Goal: Task Accomplishment & Management: Manage account settings

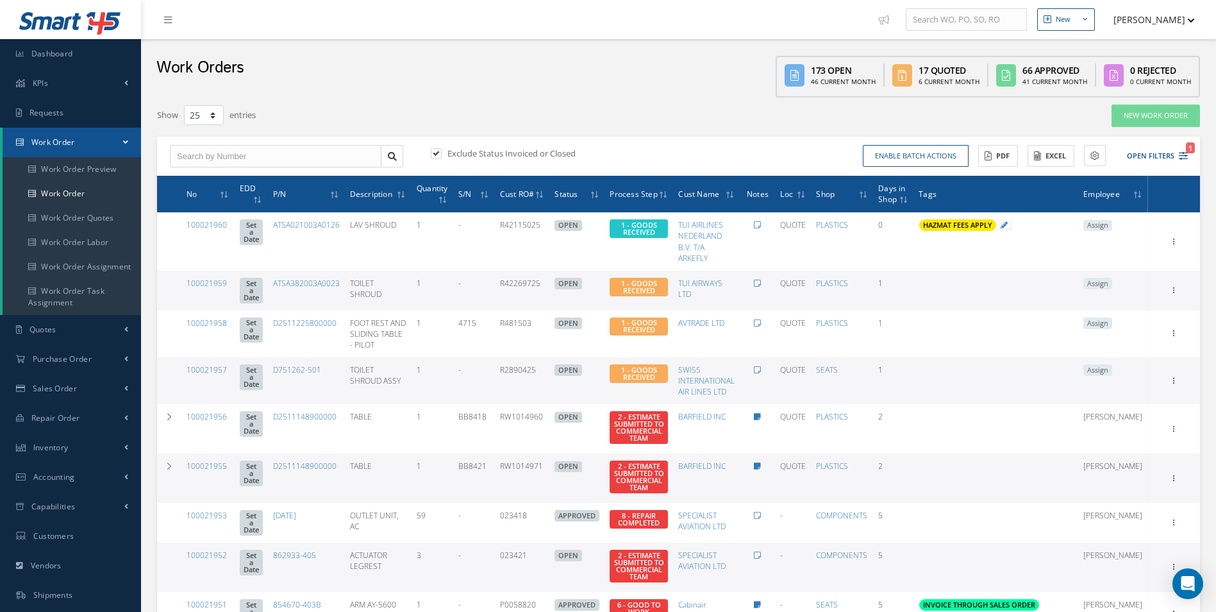
select select "25"
click at [42, 58] on span "Dashboard" at bounding box center [52, 53] width 42 height 11
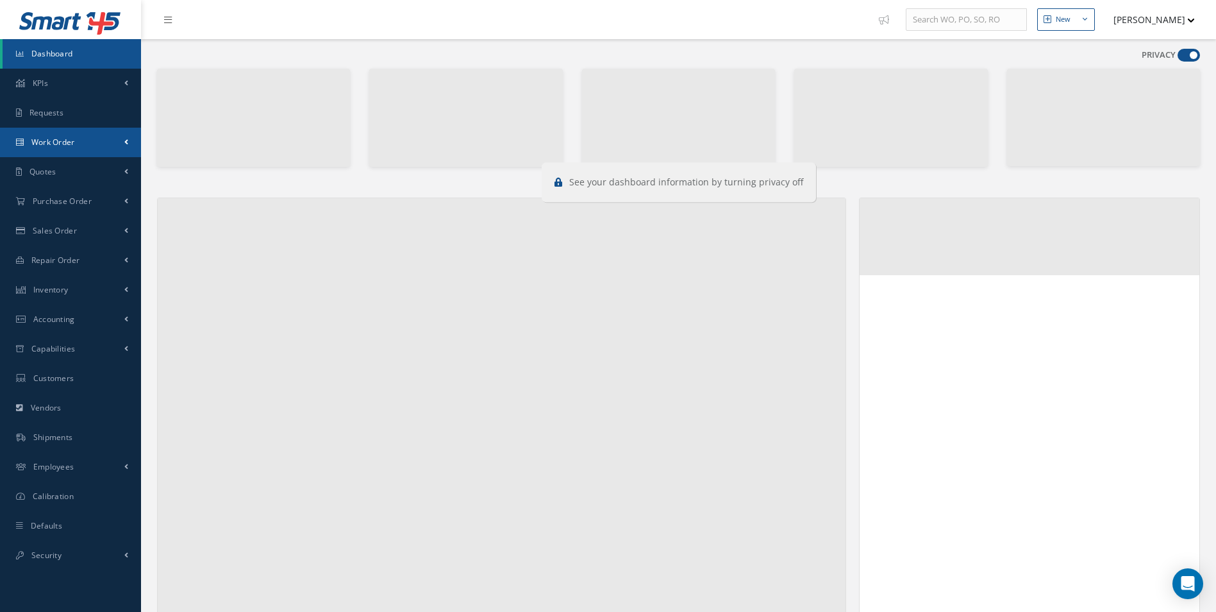
click at [69, 139] on span "Work Order" at bounding box center [53, 142] width 44 height 11
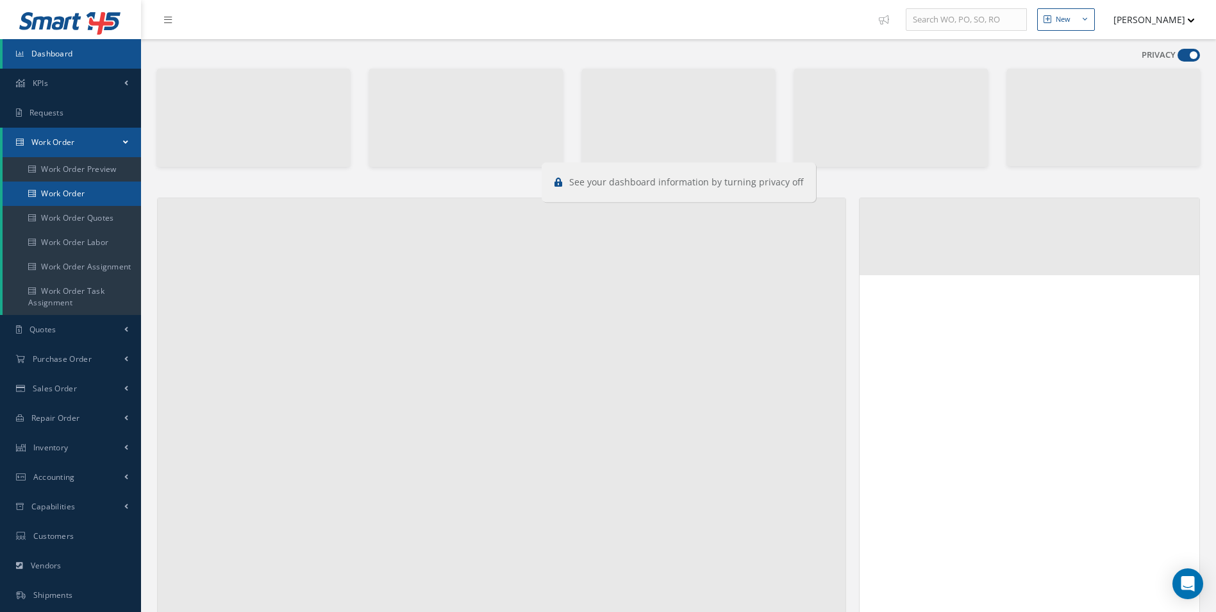
click at [58, 192] on link "Work Order" at bounding box center [72, 193] width 139 height 24
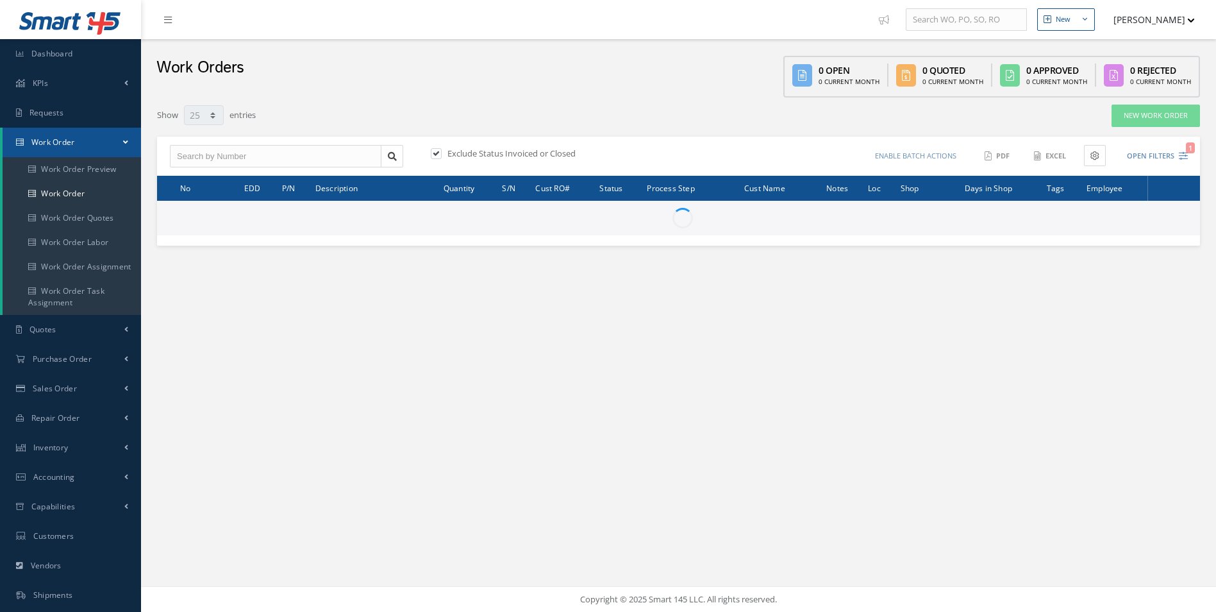
select select "25"
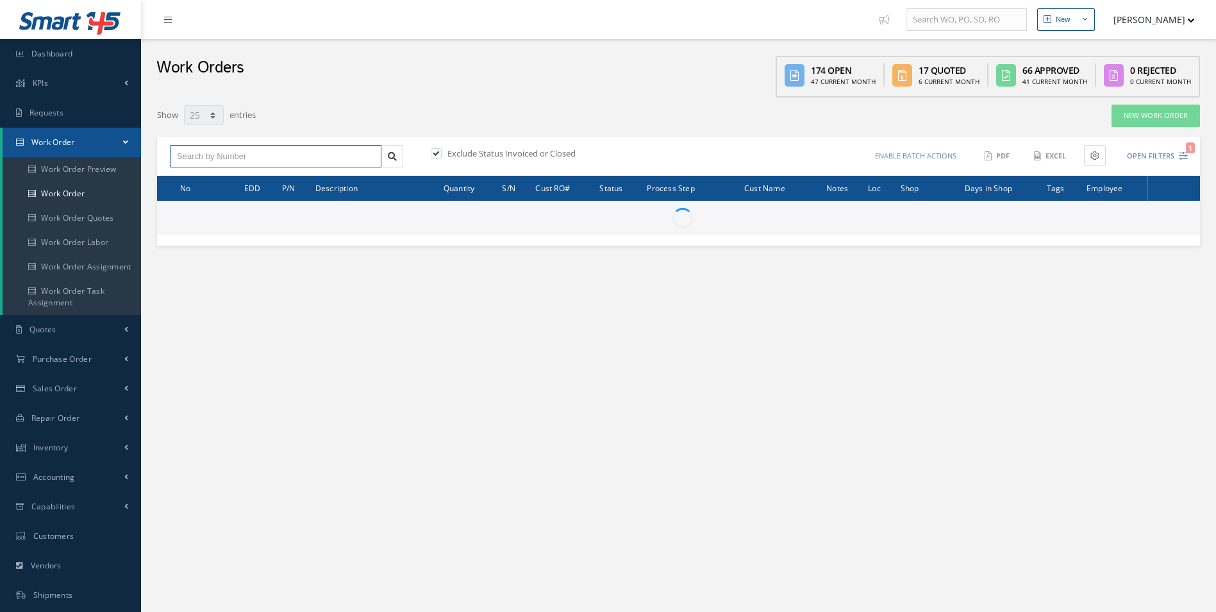
click at [195, 151] on input "text" at bounding box center [276, 156] width 212 height 23
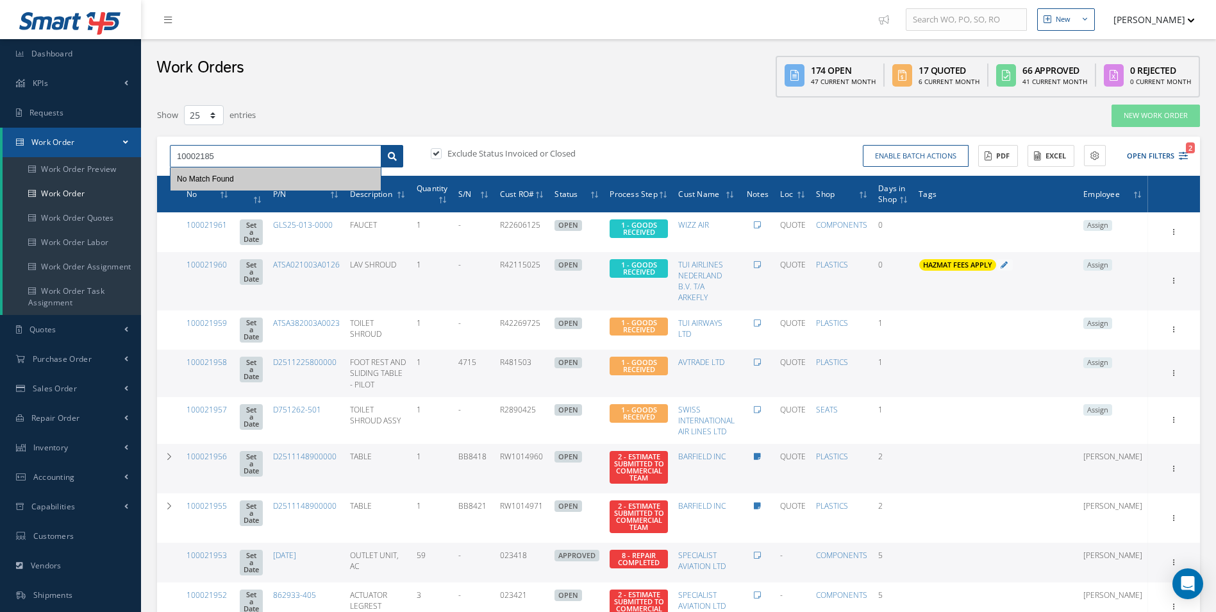
type input "10002185"
click at [400, 155] on link at bounding box center [392, 156] width 22 height 23
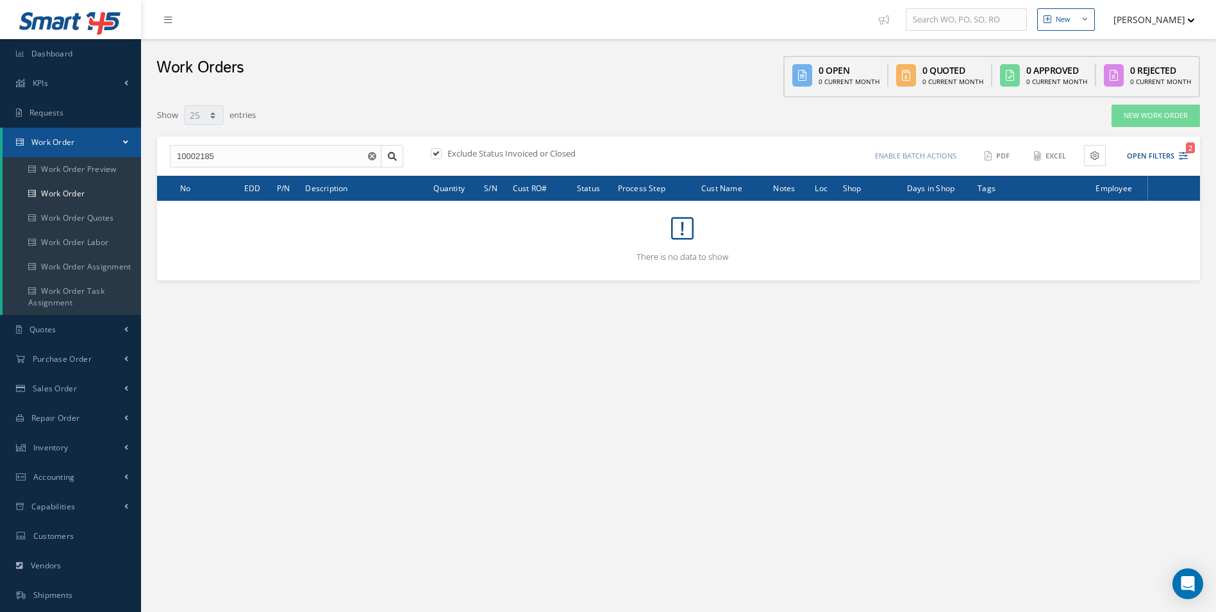
click at [441, 155] on label at bounding box center [442, 153] width 3 height 12
click at [439, 155] on input "checkbox" at bounding box center [435, 154] width 8 height 8
checkbox input "false"
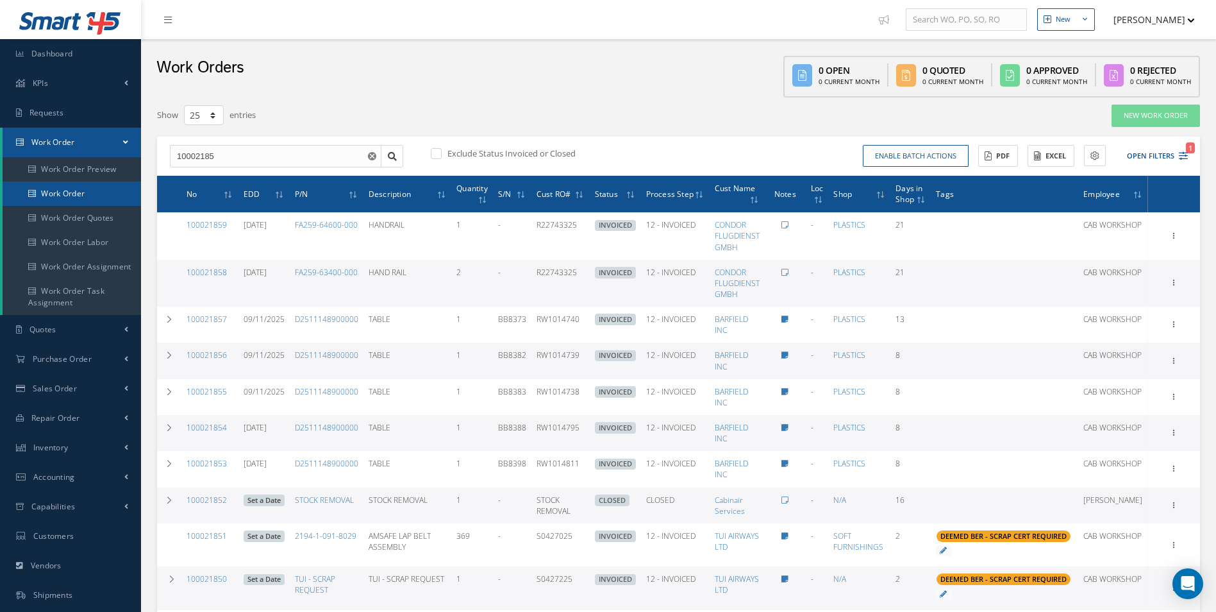
click at [75, 195] on link "Work Order" at bounding box center [72, 193] width 139 height 24
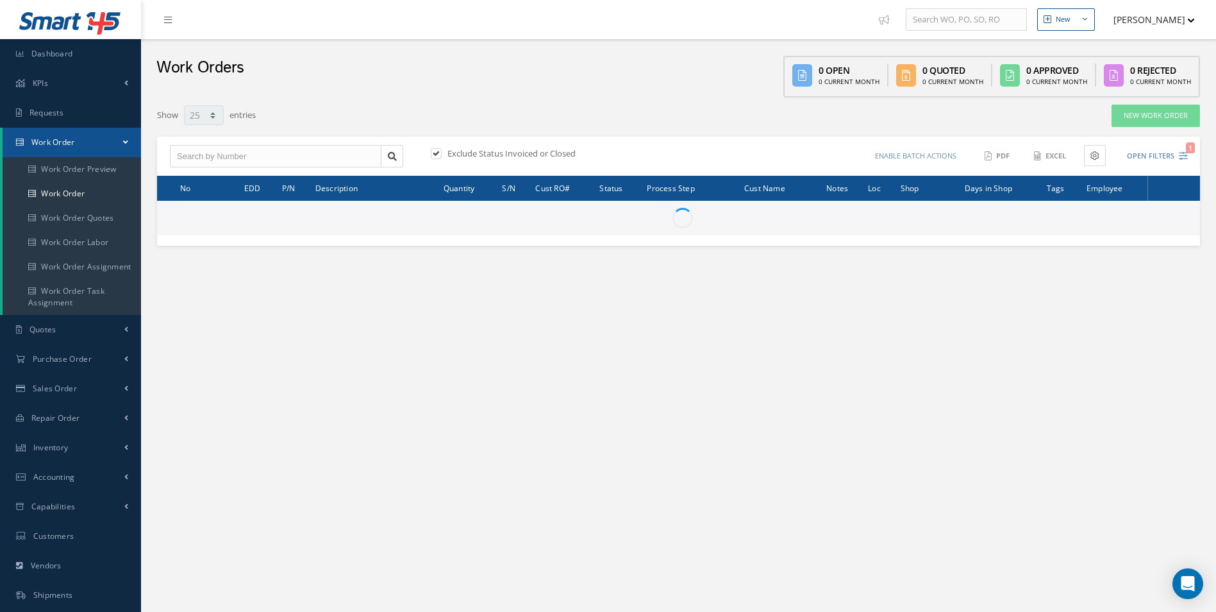
select select "25"
click at [191, 159] on input "text" at bounding box center [276, 156] width 212 height 23
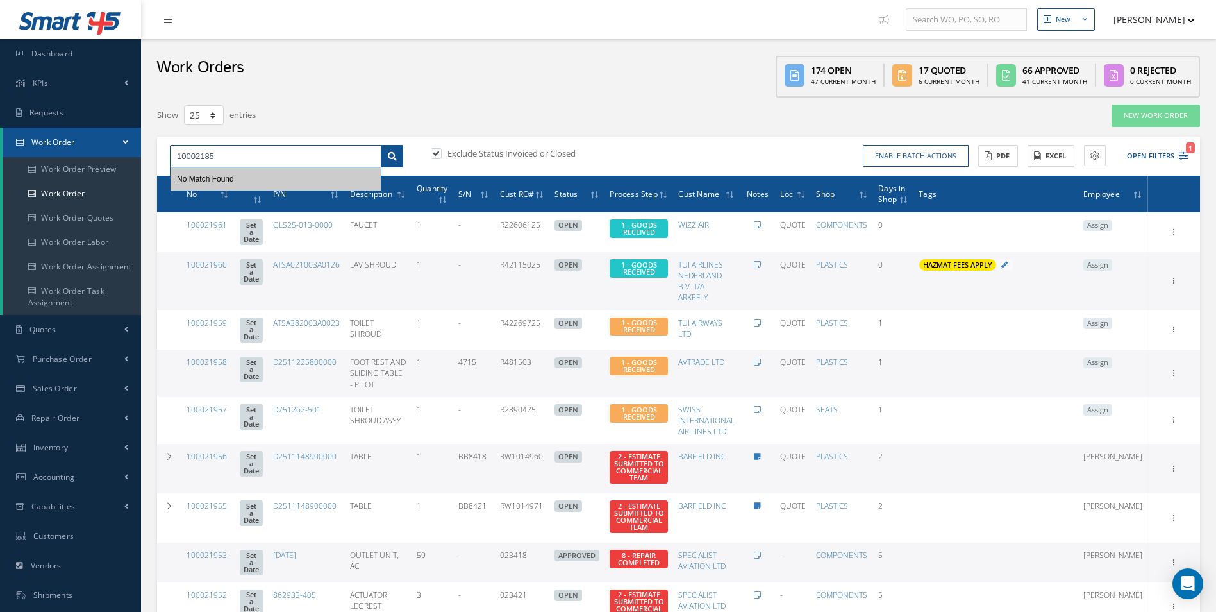
type input "10002185"
click at [394, 156] on icon at bounding box center [392, 156] width 9 height 9
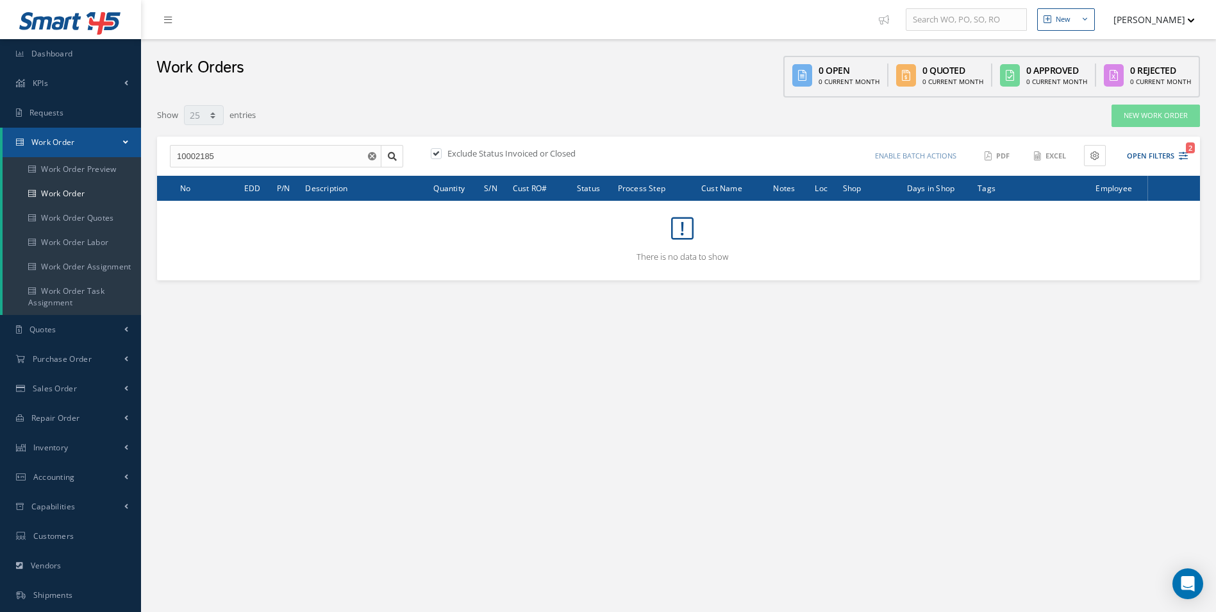
click at [449, 151] on label "Exclude Status Invoiced or Closed" at bounding box center [509, 153] width 131 height 12
click at [439, 151] on input "checkbox" at bounding box center [435, 154] width 8 height 8
checkbox input "false"
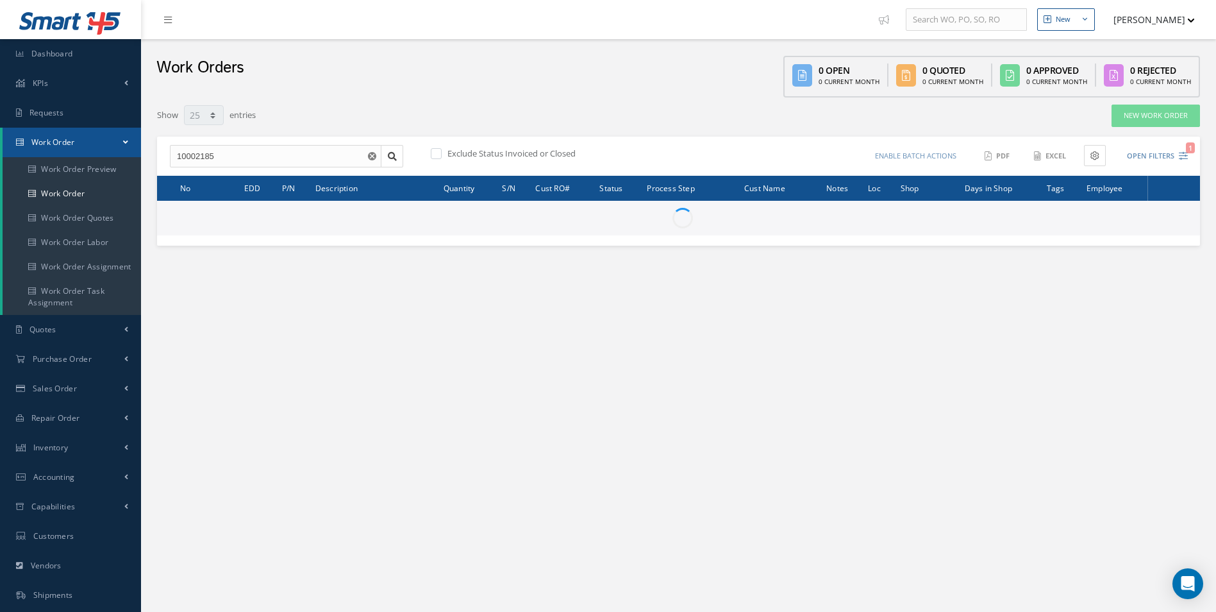
select select "25"
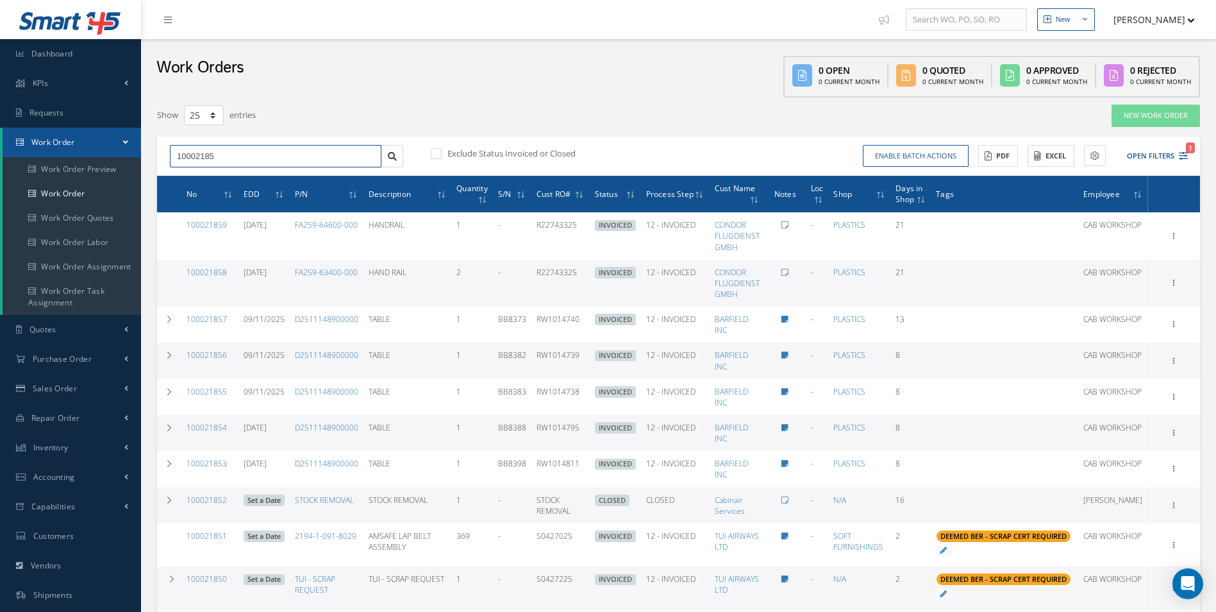
click at [210, 155] on input "10002185" at bounding box center [276, 156] width 212 height 23
type input "100021825"
click at [392, 162] on link at bounding box center [392, 156] width 22 height 23
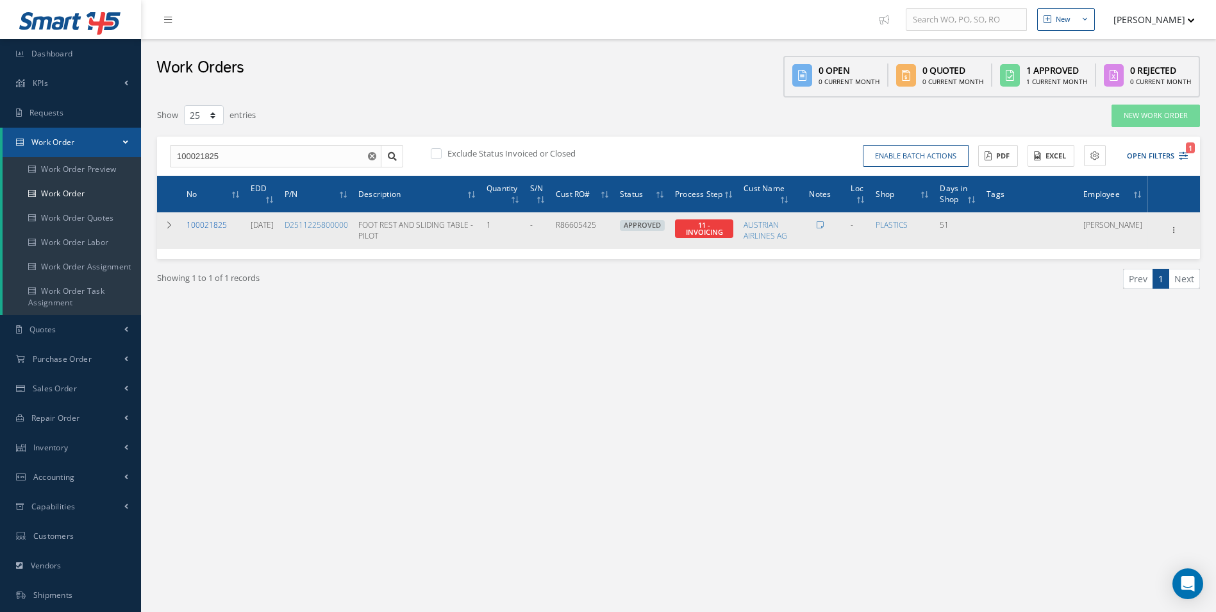
click at [207, 224] on link "100021825" at bounding box center [207, 224] width 40 height 11
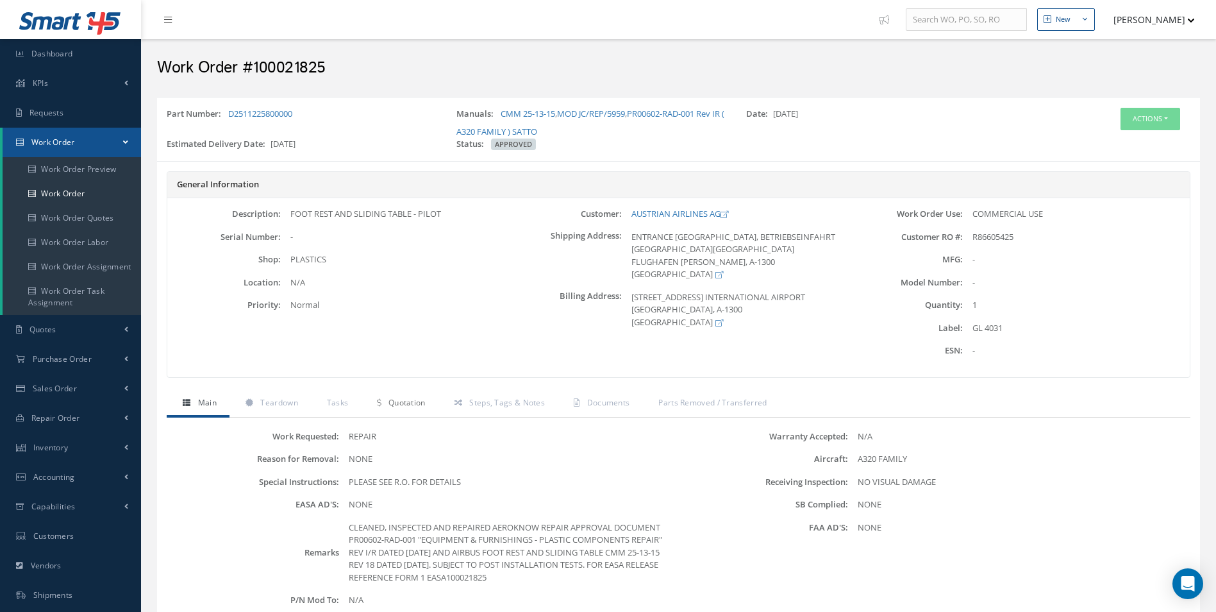
click at [395, 400] on span "Quotation" at bounding box center [407, 402] width 37 height 11
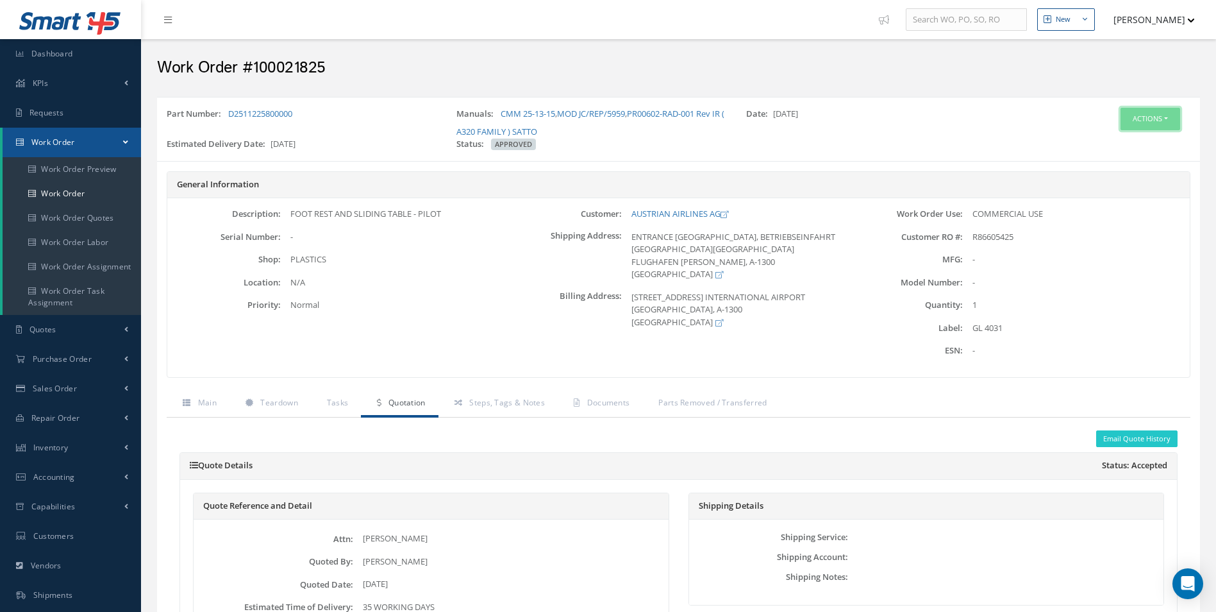
click at [1129, 122] on button "Actions" at bounding box center [1151, 119] width 60 height 22
click at [1115, 194] on link "Part Issue" at bounding box center [1131, 194] width 103 height 17
click at [1146, 116] on button "Actions" at bounding box center [1151, 119] width 60 height 22
click at [1100, 142] on link "Edit" at bounding box center [1131, 143] width 103 height 17
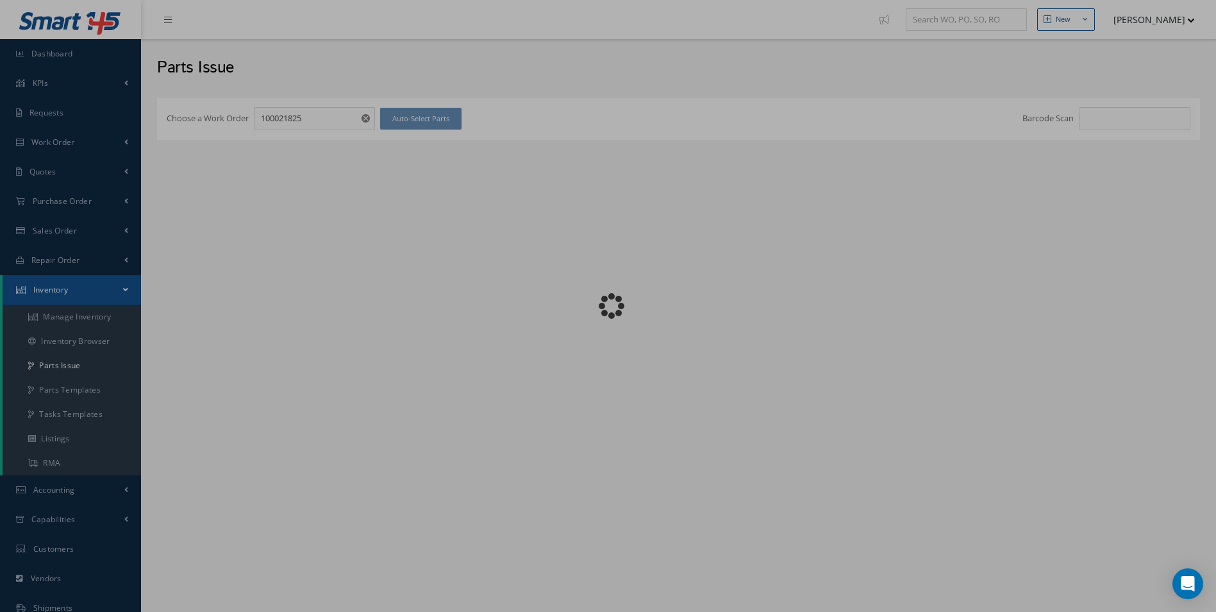
checkbox input "false"
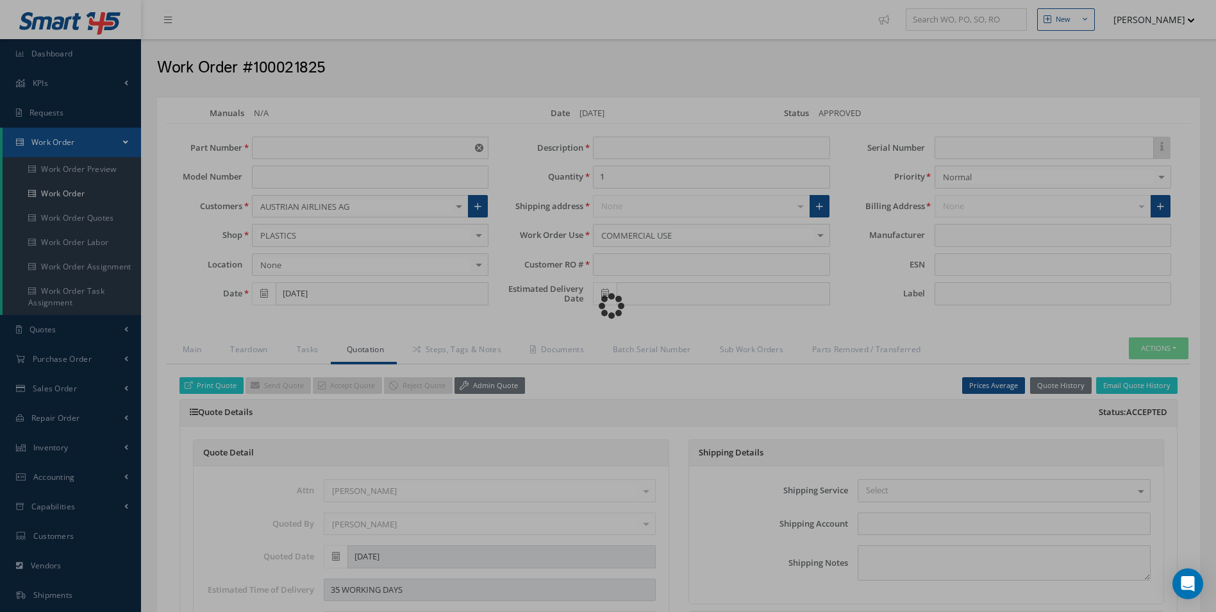
type input "D2511225800000"
type input "08/04/2025"
type input "FOOT REST AND SLIDING TABLE - PILOT"
type input "R86605425"
type input "10/28/2025"
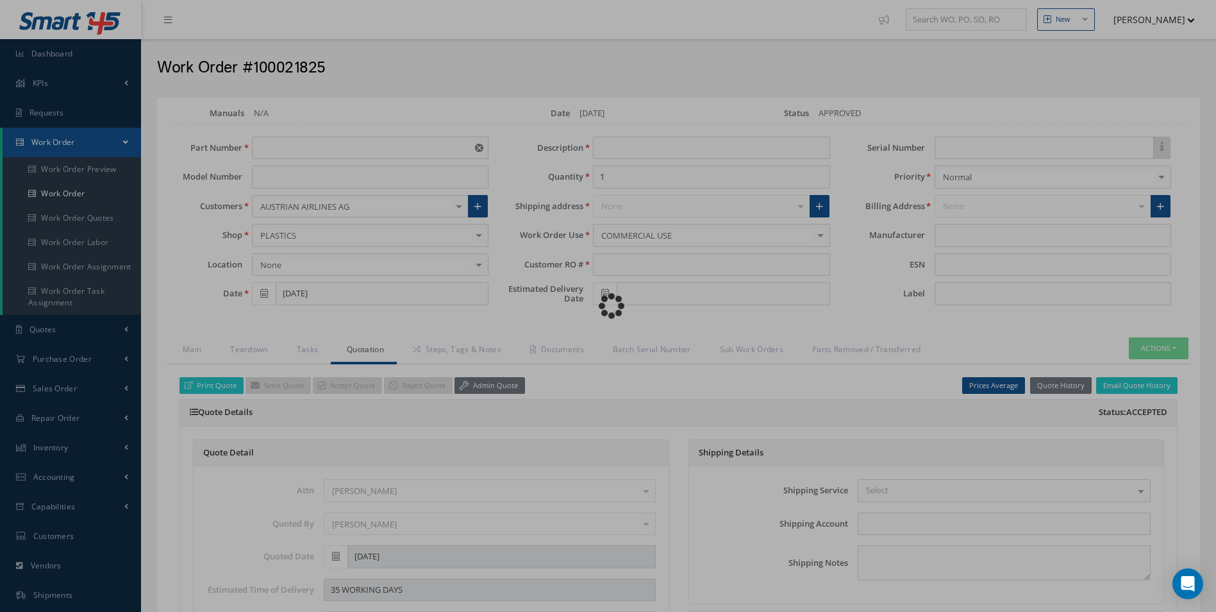
type input "GL 4031"
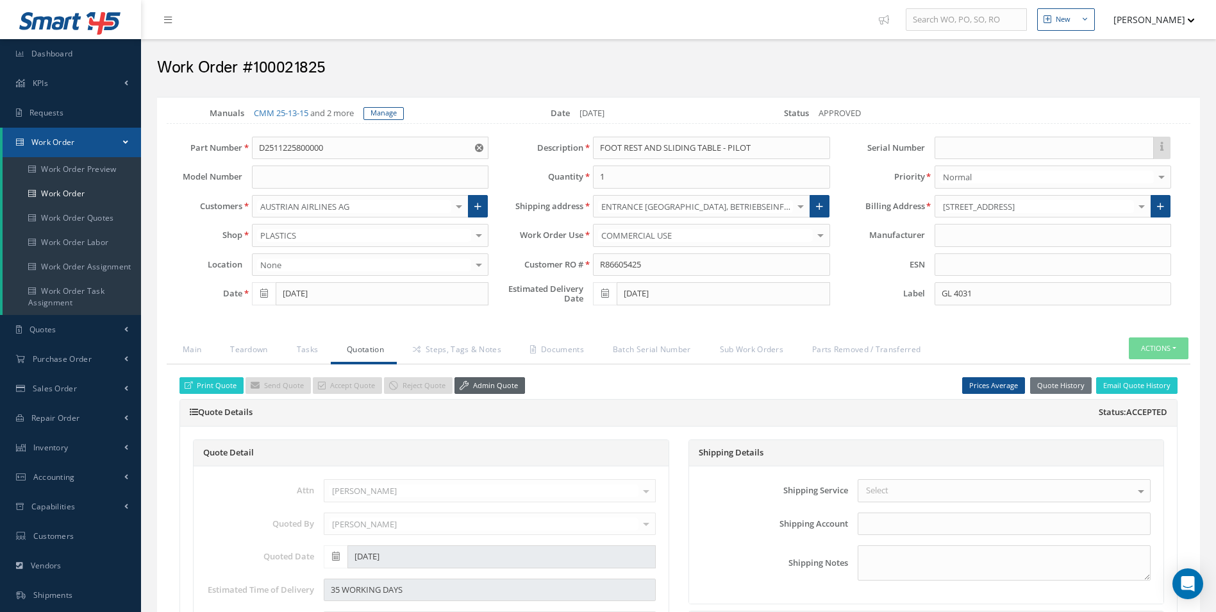
click at [494, 379] on link "Admin Quote" at bounding box center [490, 385] width 71 height 17
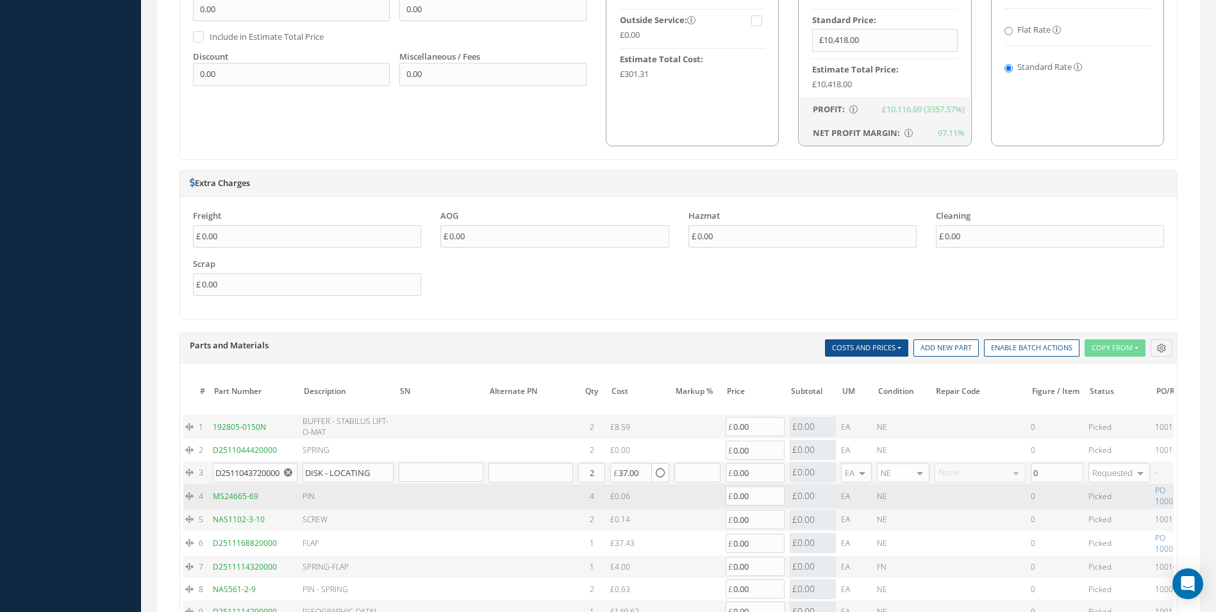
scroll to position [962, 0]
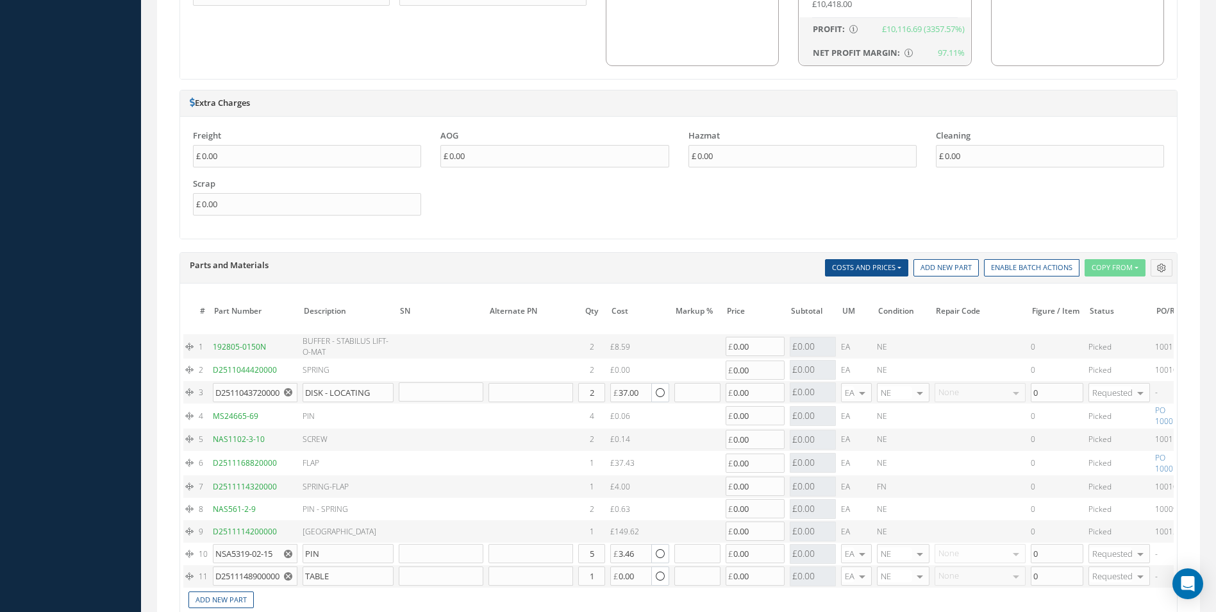
click at [287, 393] on icon "Reset" at bounding box center [288, 392] width 8 height 8
click at [286, 553] on use "Reset" at bounding box center [288, 554] width 8 height 8
click at [287, 574] on icon "Reset" at bounding box center [288, 576] width 8 height 8
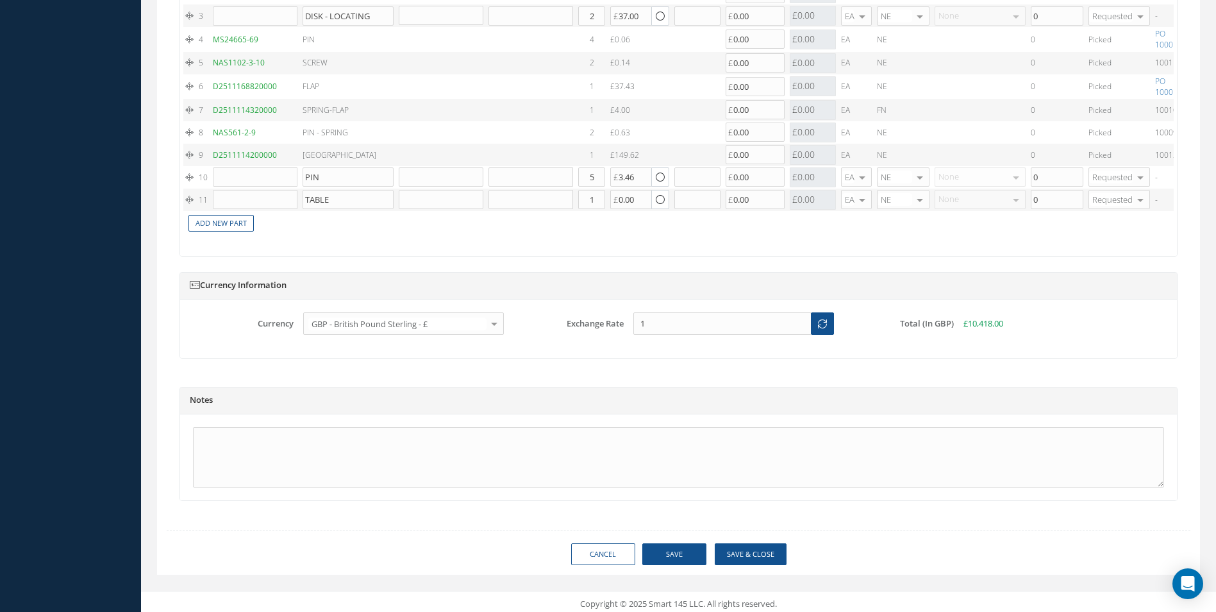
scroll to position [1352, 0]
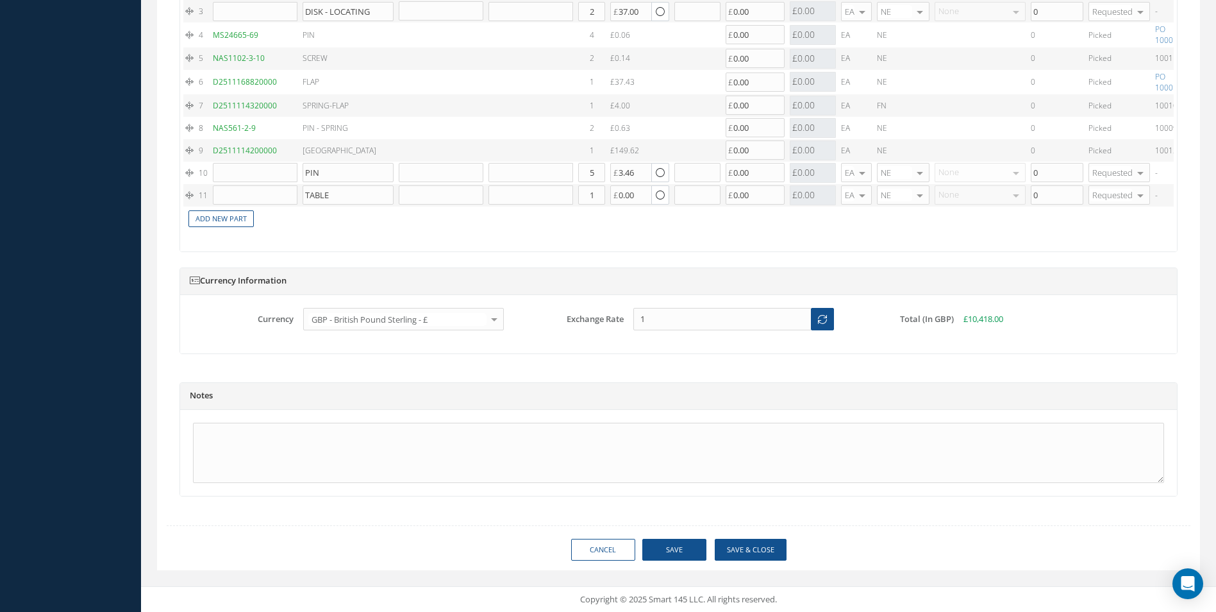
click at [667, 549] on button "Save" at bounding box center [674, 550] width 64 height 22
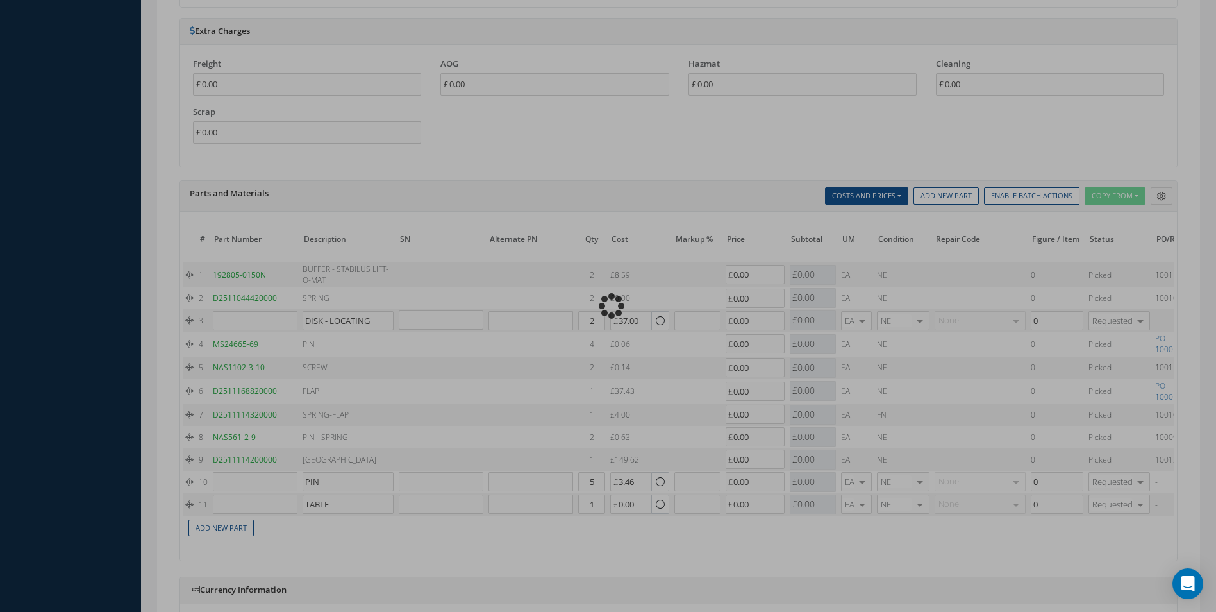
scroll to position [1032, 0]
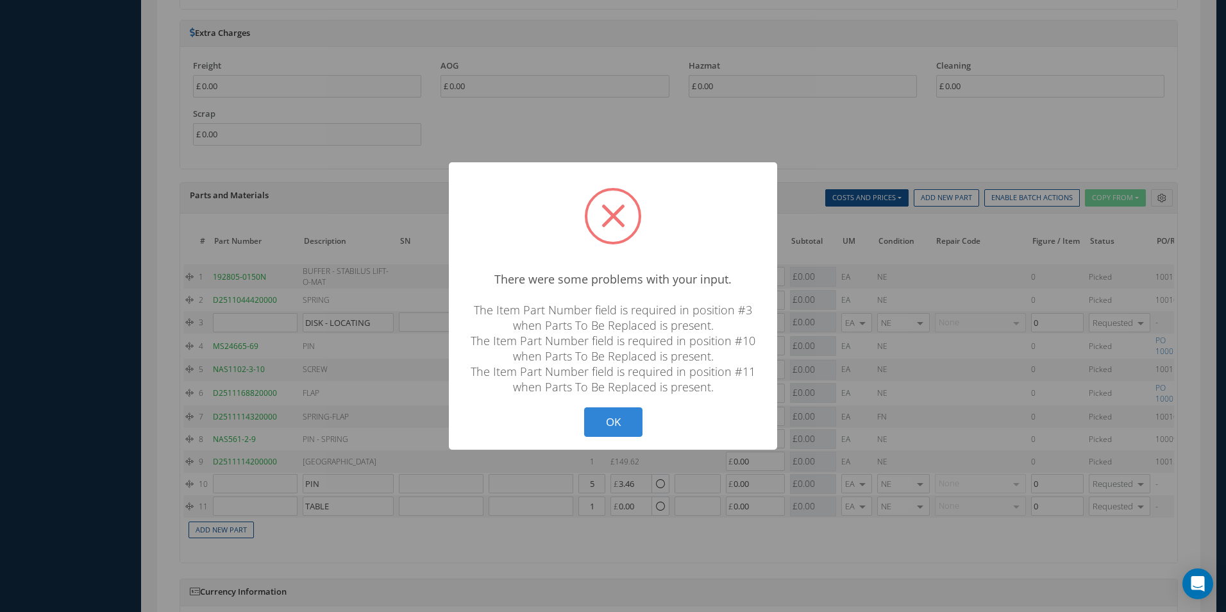
click at [623, 428] on button "OK" at bounding box center [613, 422] width 58 height 30
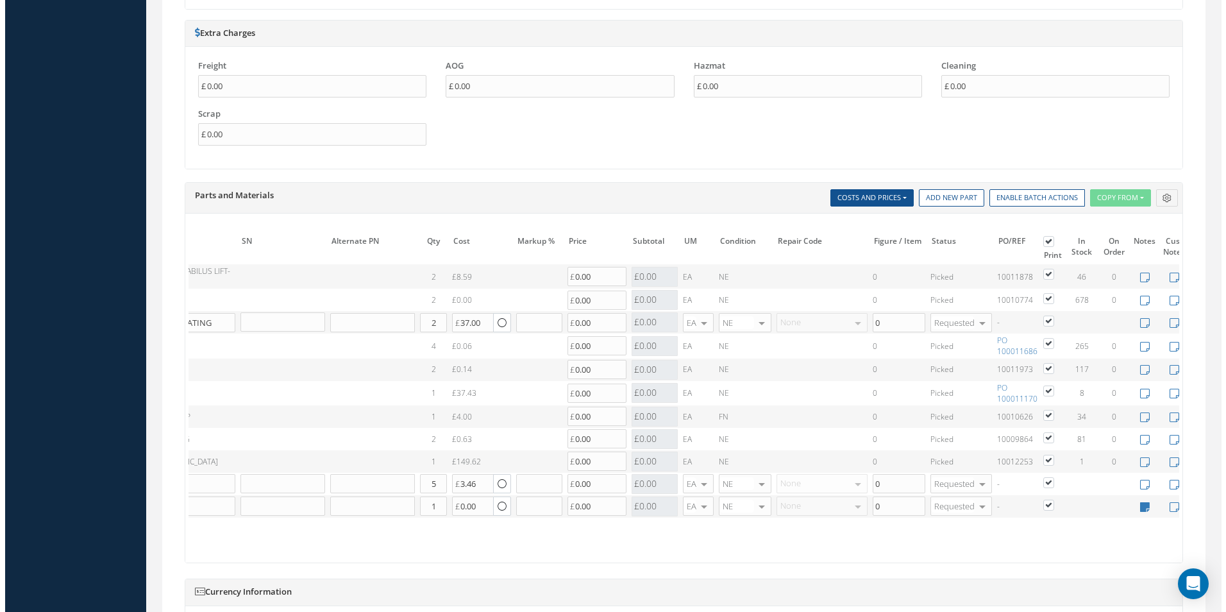
scroll to position [0, 204]
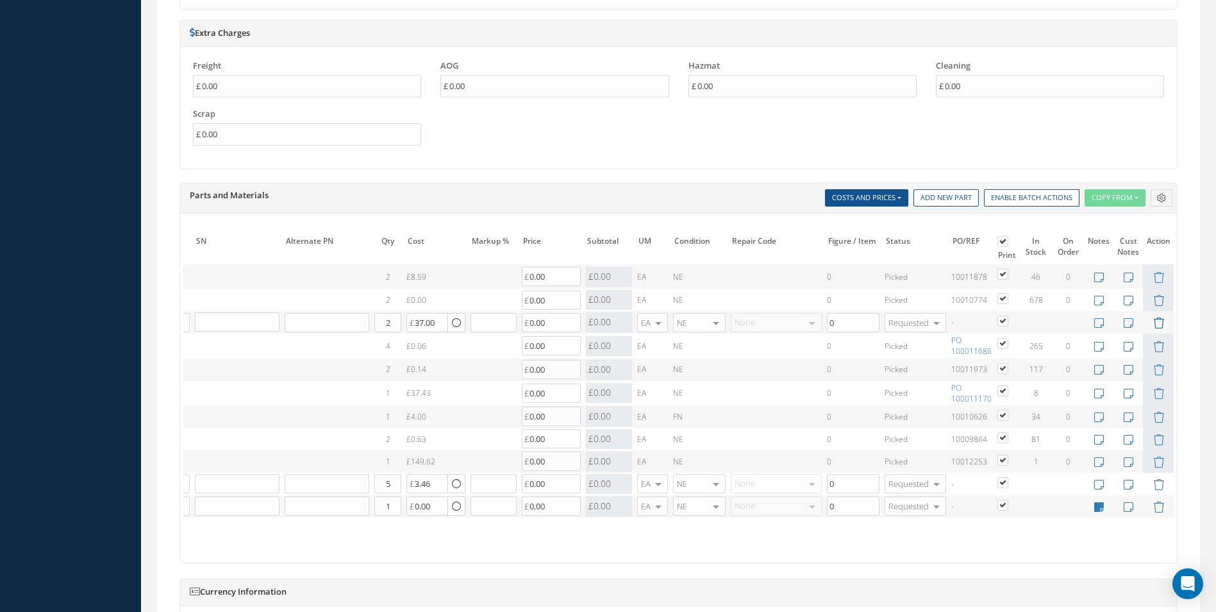
click at [1163, 319] on icon at bounding box center [1159, 322] width 11 height 11
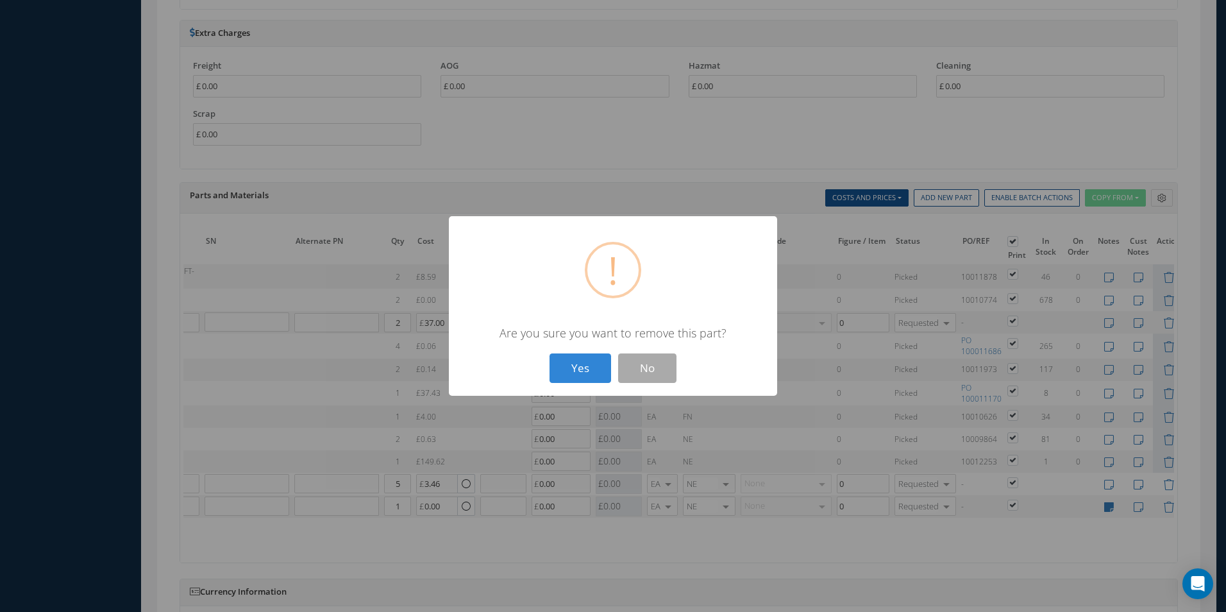
click at [550, 353] on button "Yes" at bounding box center [581, 368] width 62 height 30
type input "TABLE"
type input "1"
type input "0.00"
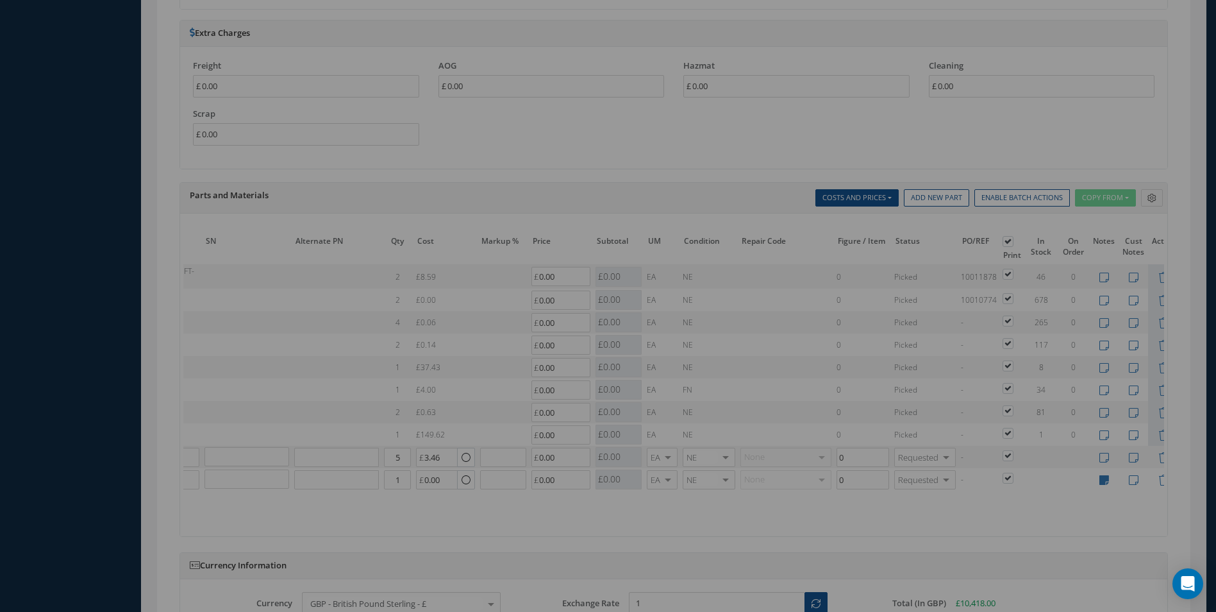
scroll to position [0, 190]
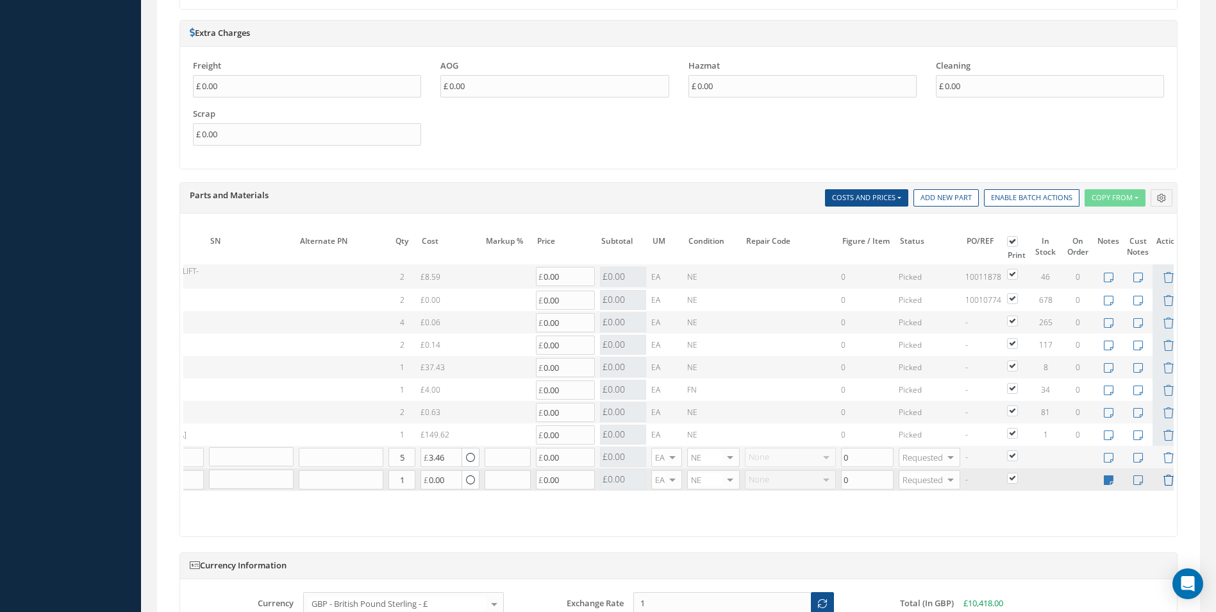
click at [1164, 474] on icon at bounding box center [1168, 479] width 11 height 11
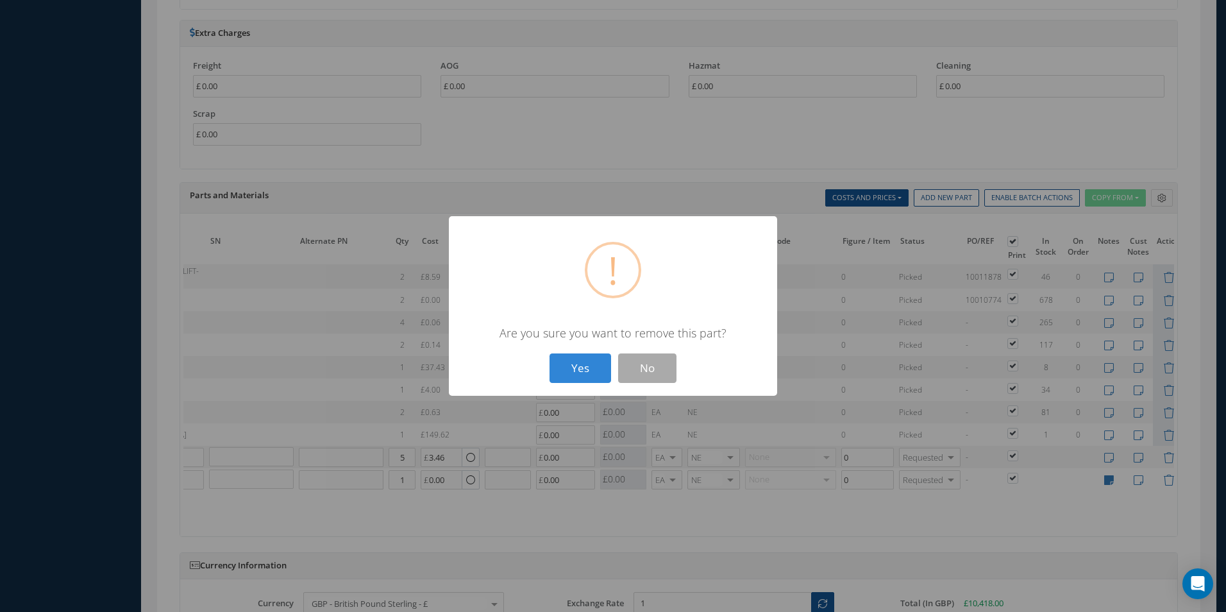
click at [550, 353] on button "Yes" at bounding box center [581, 368] width 62 height 30
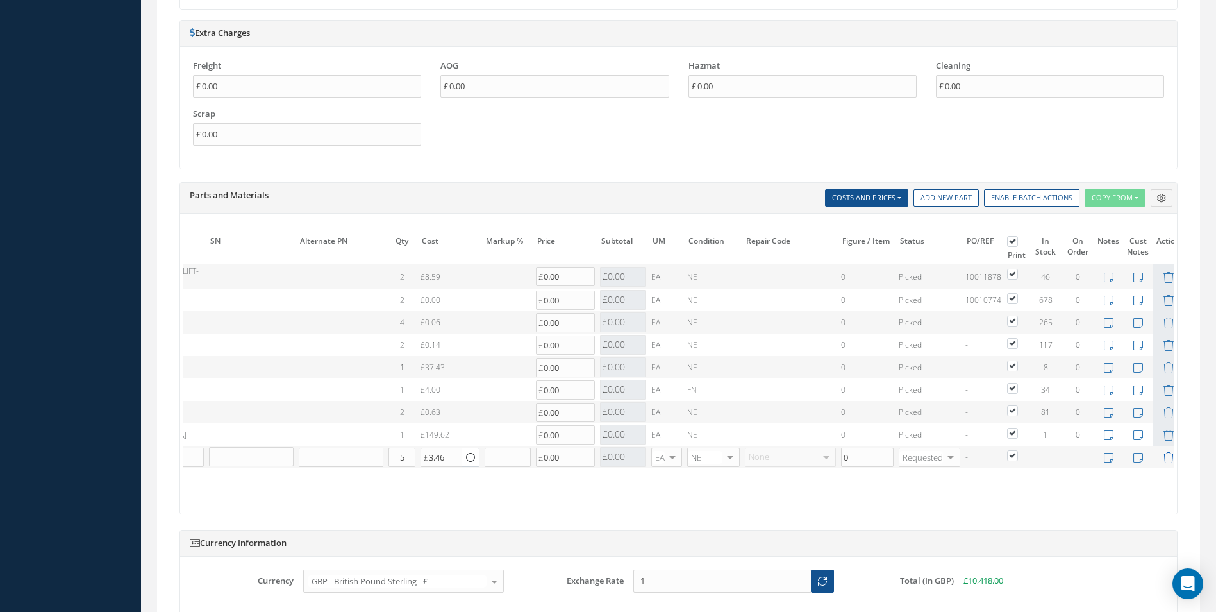
click at [1166, 462] on icon at bounding box center [1168, 457] width 11 height 11
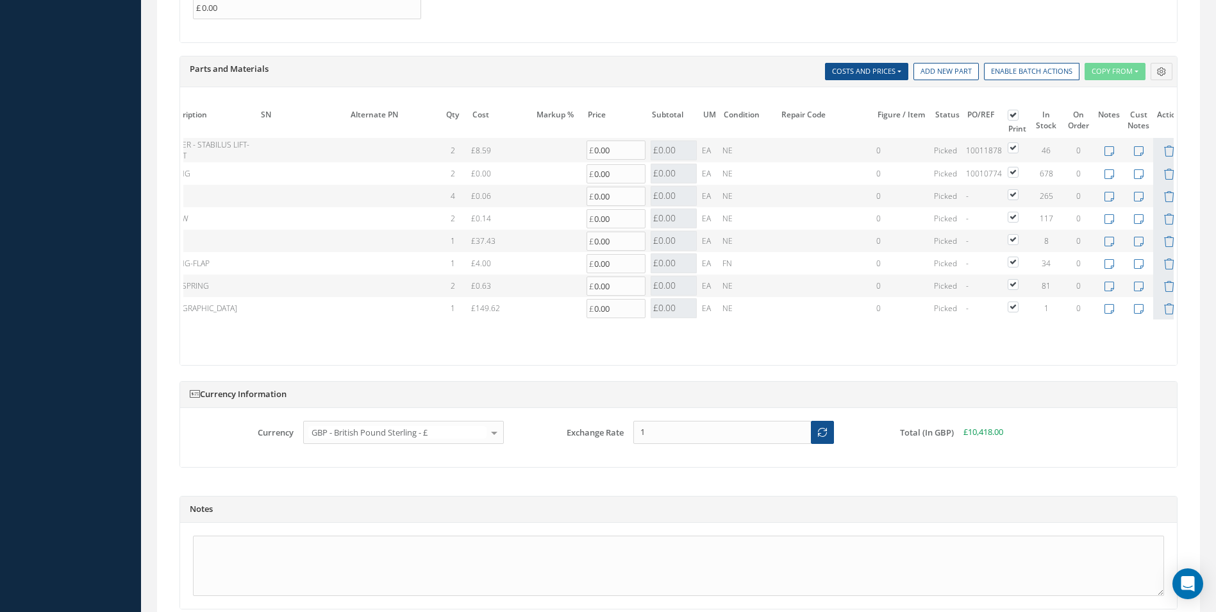
scroll to position [1281, 0]
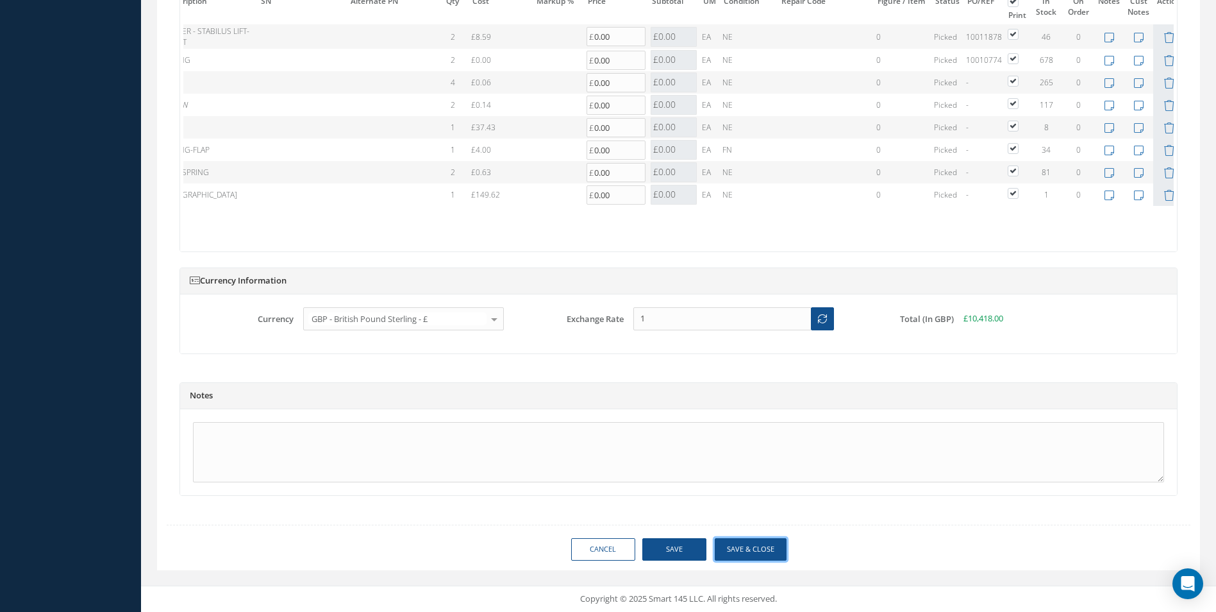
click at [759, 544] on button "Save & Close" at bounding box center [751, 549] width 72 height 22
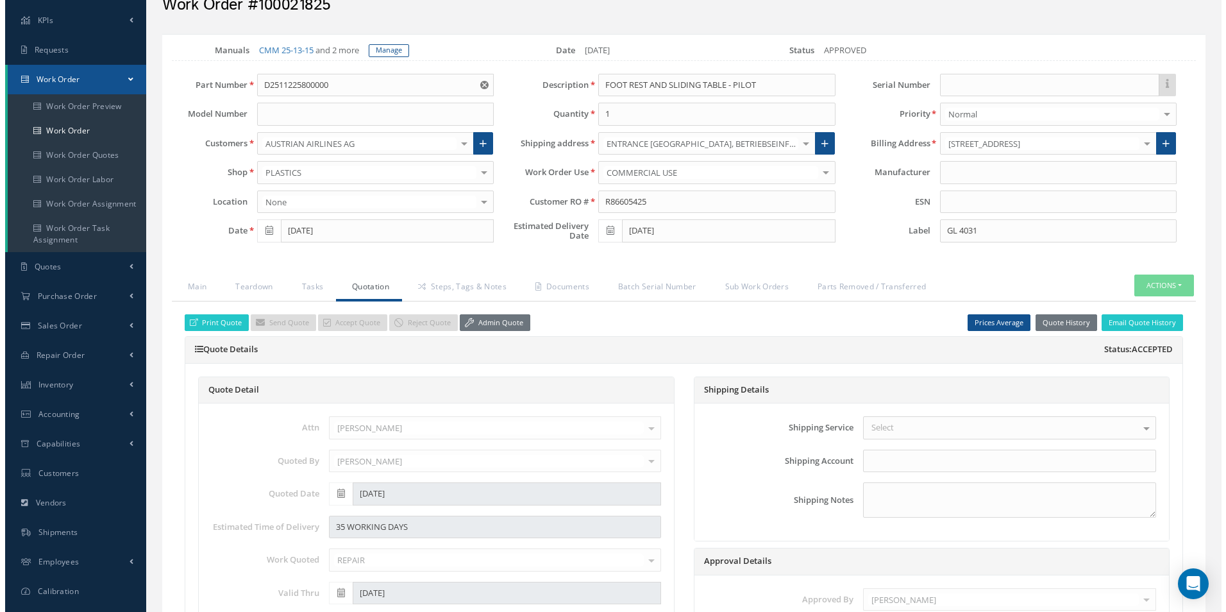
scroll to position [0, 130]
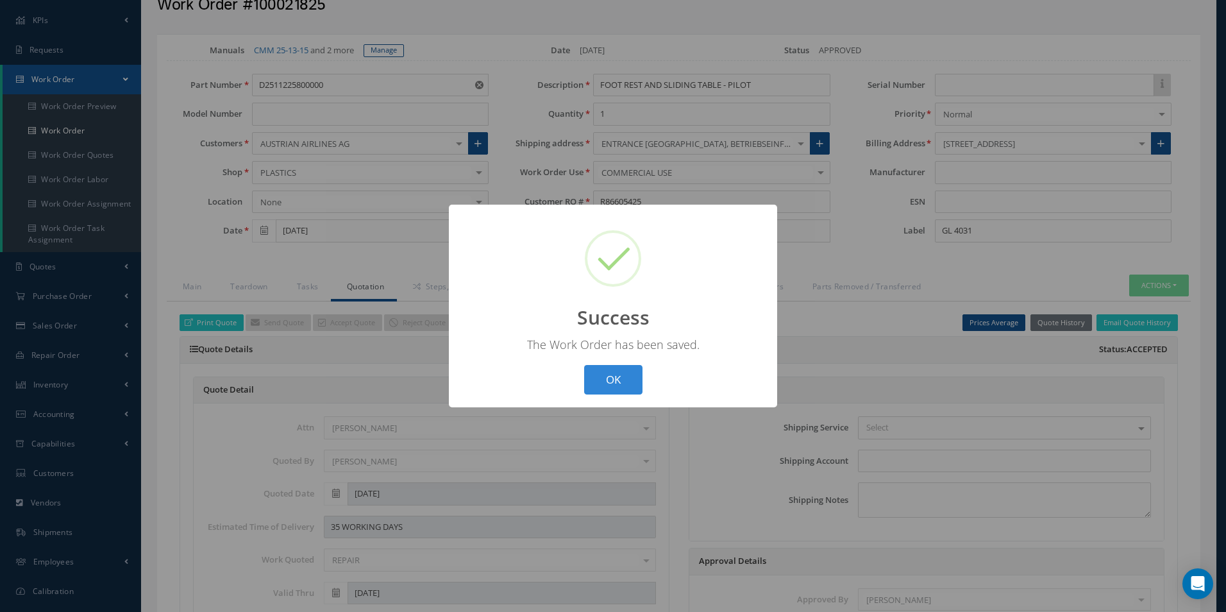
click at [597, 381] on button "OK" at bounding box center [613, 380] width 58 height 30
select select "25"
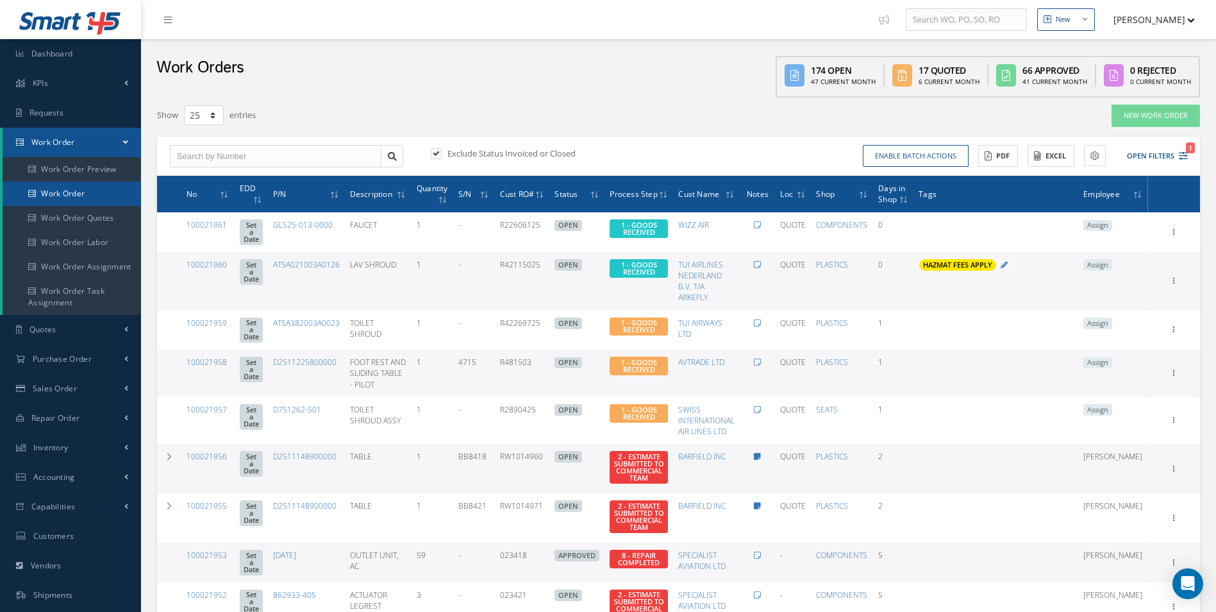
click at [82, 190] on link "Work Order" at bounding box center [72, 193] width 139 height 24
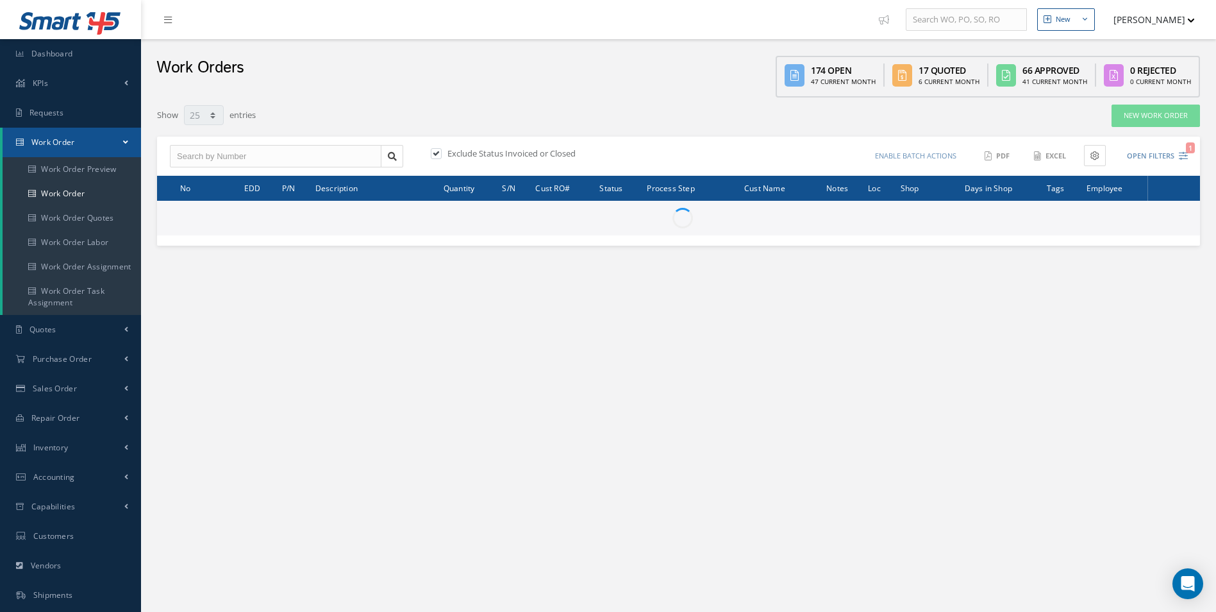
select select "25"
